Goal: Task Accomplishment & Management: Manage account settings

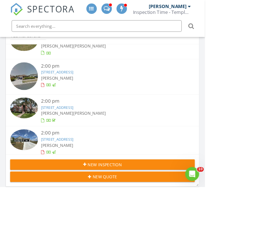
scroll to position [434, 0]
click at [89, 136] on link "3003 Cedar Ridge Trail, Friendswood, TX 77546" at bounding box center [72, 136] width 41 height 7
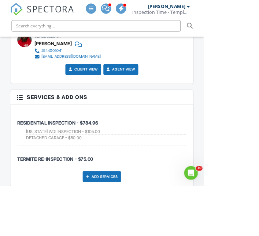
scroll to position [1216, 0]
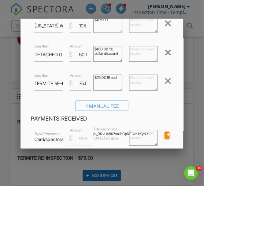
scroll to position [99, 0]
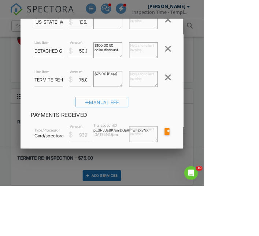
click at [258, 188] on div at bounding box center [129, 111] width 259 height 296
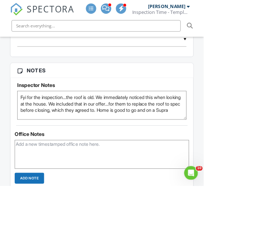
scroll to position [590, 0]
click at [33, 186] on textarea at bounding box center [129, 197] width 221 height 37
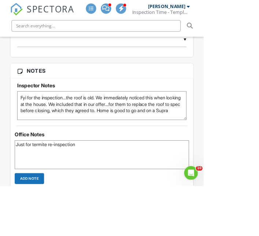
click at [119, 194] on textarea "Just for termite re-inspection" at bounding box center [129, 197] width 221 height 37
type textarea "Just for termite re-inspection already paid for inspection"
